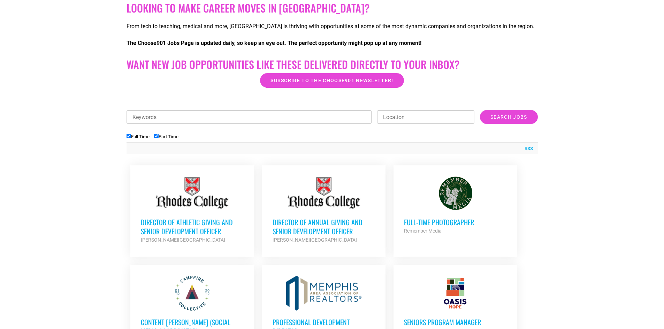
scroll to position [139, 0]
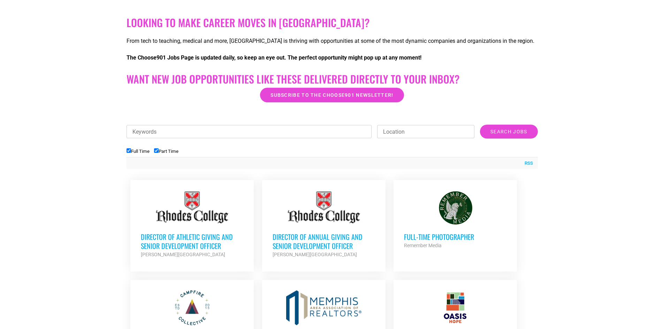
click at [127, 150] on input "Full Time" at bounding box center [128, 150] width 5 height 5
checkbox input "false"
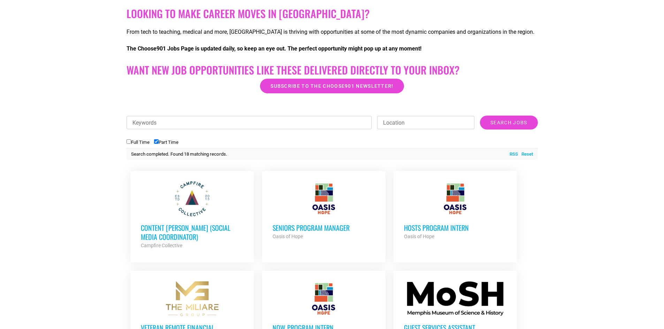
scroll to position [174, 0]
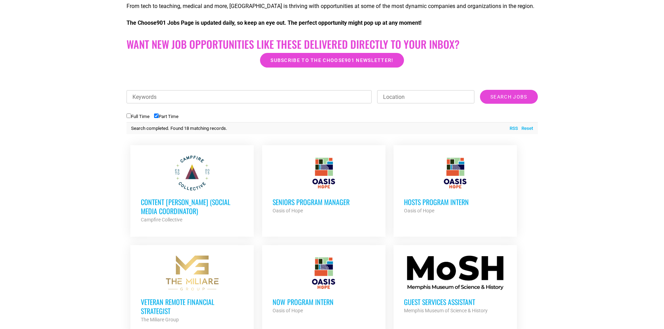
click at [198, 202] on h3 "Content [PERSON_NAME] (Social Media Coordinator)" at bounding box center [192, 207] width 102 height 18
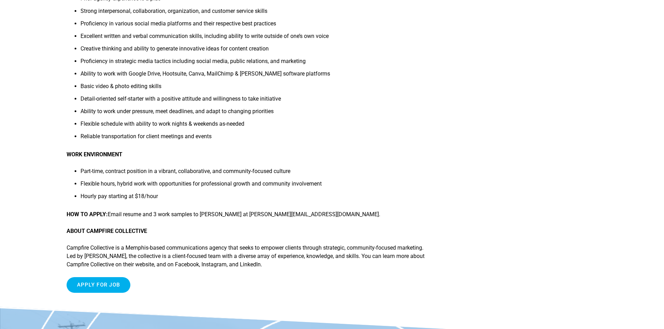
scroll to position [453, 0]
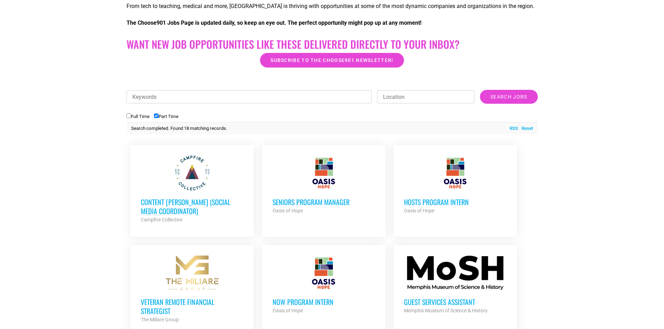
click at [329, 201] on h3 "Seniors Program Manager" at bounding box center [323, 202] width 102 height 9
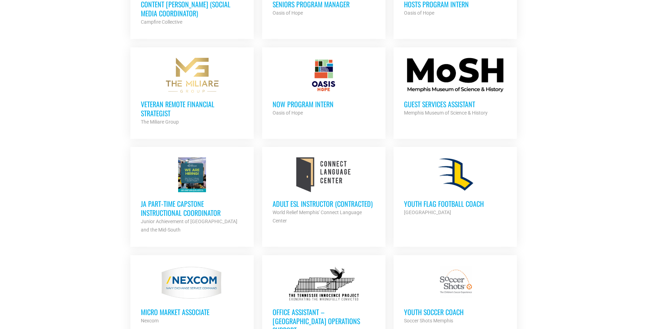
scroll to position [418, 0]
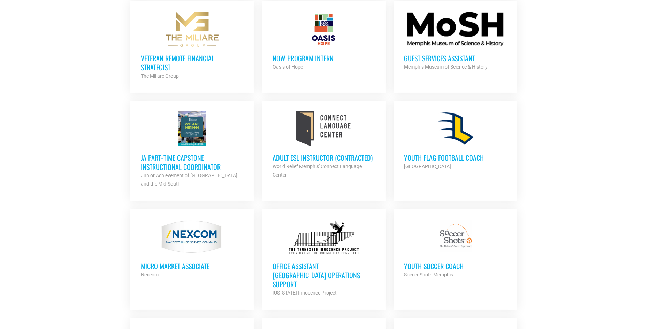
click at [177, 264] on h3 "Micro Market Associate" at bounding box center [192, 266] width 102 height 9
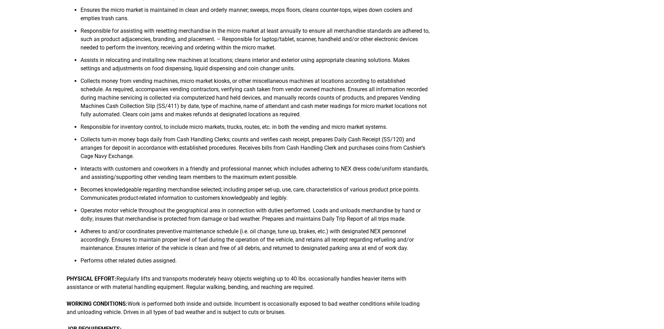
scroll to position [139, 0]
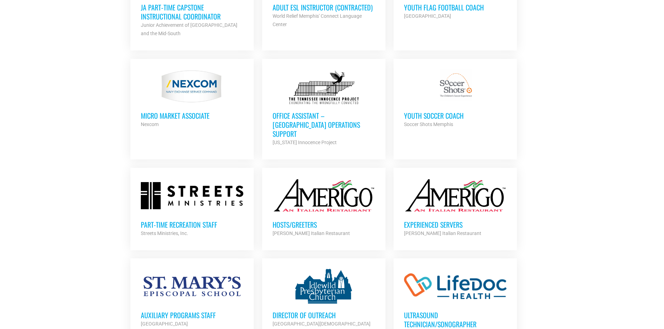
scroll to position [627, 0]
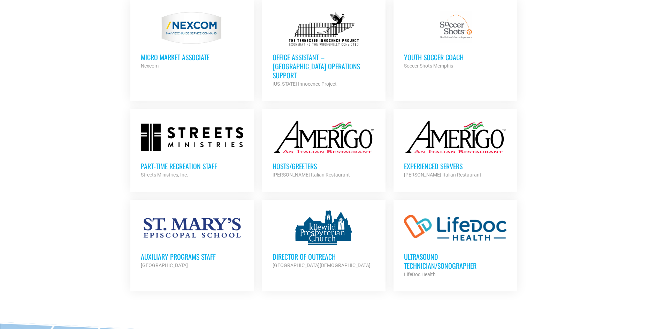
click at [171, 171] on div "Streets Ministries, Inc." at bounding box center [192, 175] width 102 height 8
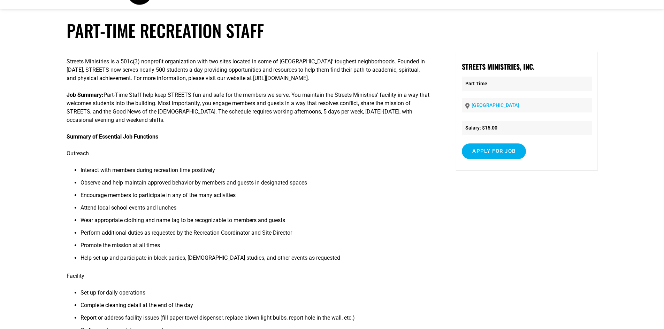
scroll to position [35, 0]
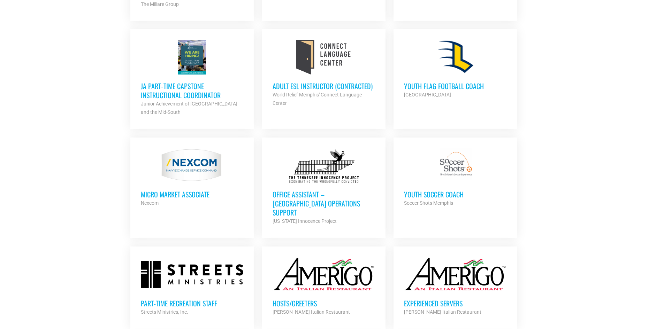
scroll to position [488, 0]
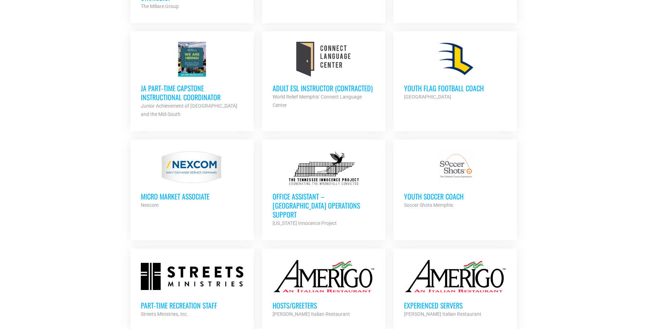
click at [322, 199] on h3 "Office Assistant – [GEOGRAPHIC_DATA] Operations Support" at bounding box center [323, 205] width 102 height 27
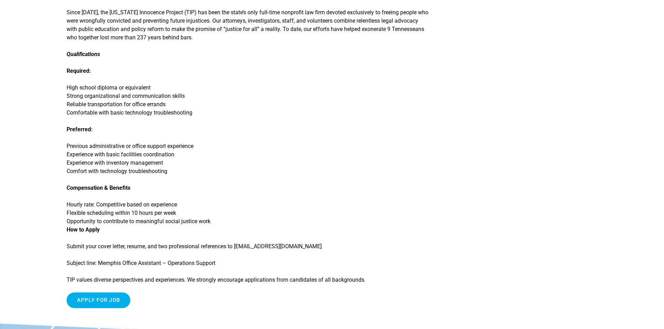
scroll to position [557, 0]
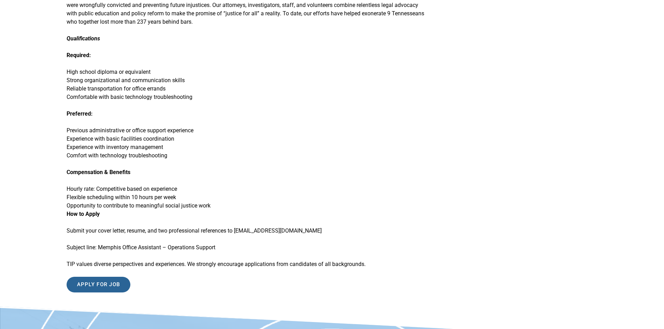
click at [116, 279] on input "Apply for job" at bounding box center [99, 285] width 64 height 16
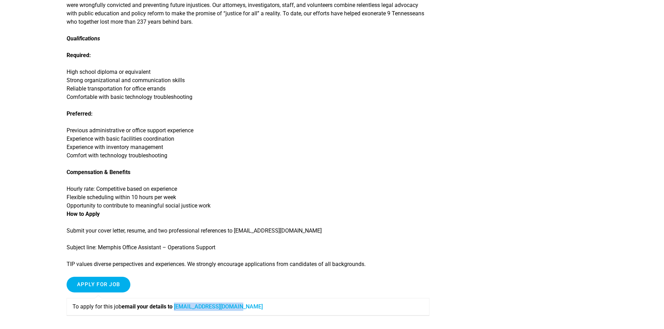
drag, startPoint x: 247, startPoint y: 296, endPoint x: 178, endPoint y: 298, distance: 69.0
click at [178, 303] on p "To apply for this job email your details to [EMAIL_ADDRESS][DOMAIN_NAME]" at bounding box center [247, 307] width 351 height 8
copy link "[EMAIL_ADDRESS][DOMAIN_NAME]"
click at [234, 227] on p "Submit your cover letter, resume, and two professional references to [EMAIL_ADD…" at bounding box center [248, 231] width 363 height 8
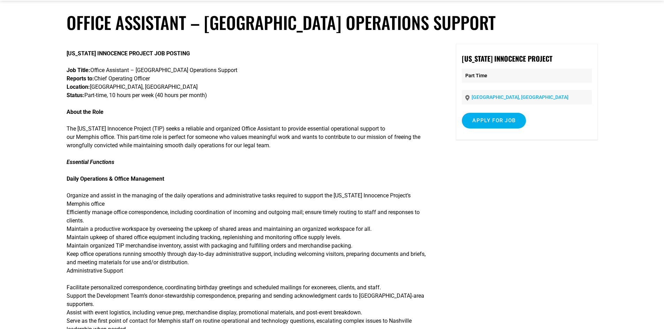
scroll to position [0, 0]
